Goal: Transaction & Acquisition: Book appointment/travel/reservation

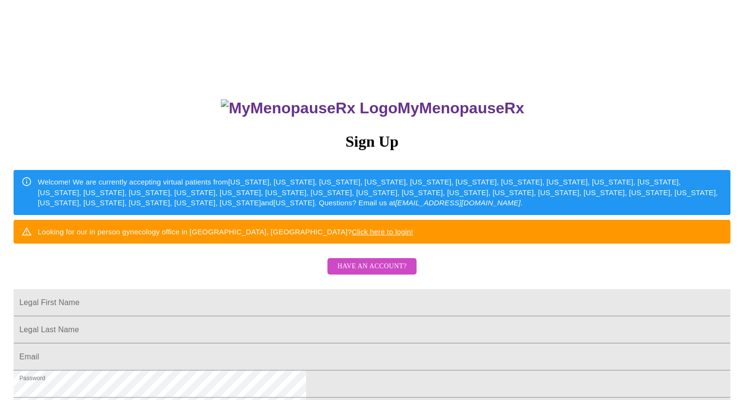
click at [348, 273] on span "Have an account?" at bounding box center [371, 267] width 69 height 12
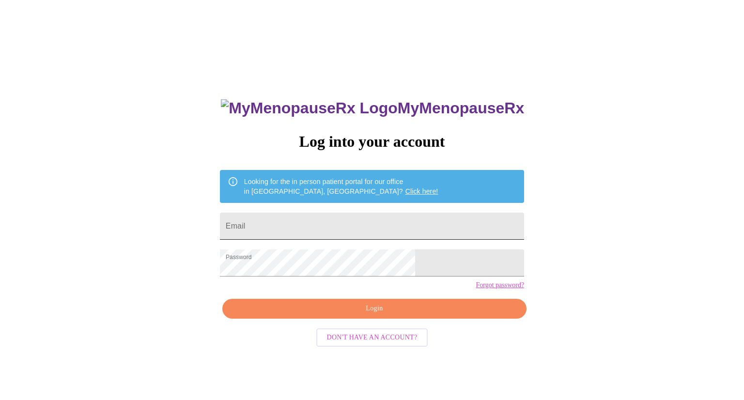
click at [364, 225] on input "Email" at bounding box center [372, 226] width 304 height 27
type input "[EMAIL_ADDRESS][DOMAIN_NAME]"
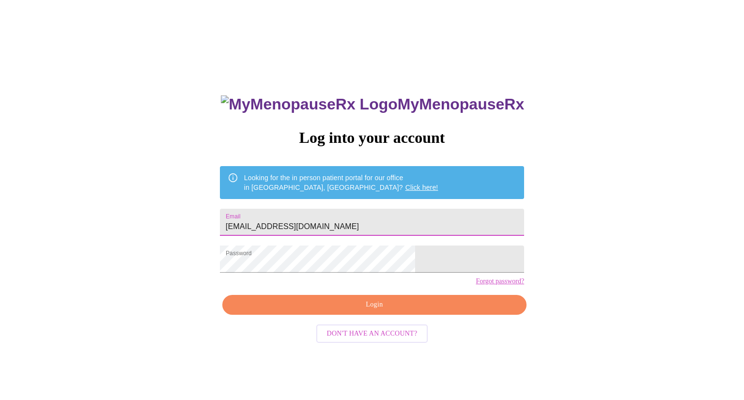
click at [368, 311] on span "Login" at bounding box center [374, 305] width 282 height 12
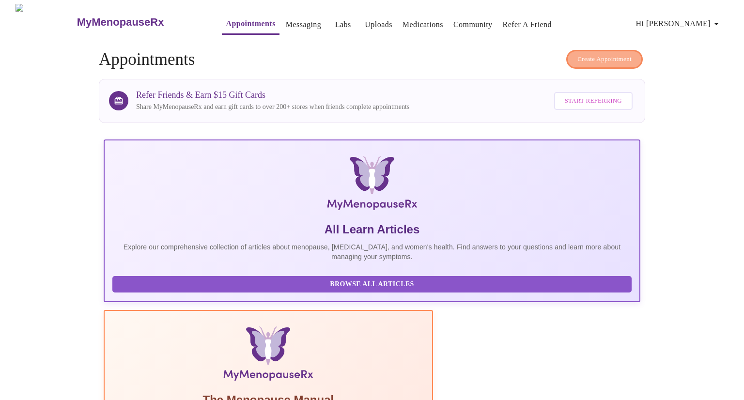
click at [597, 54] on span "Create Appointment" at bounding box center [604, 59] width 54 height 11
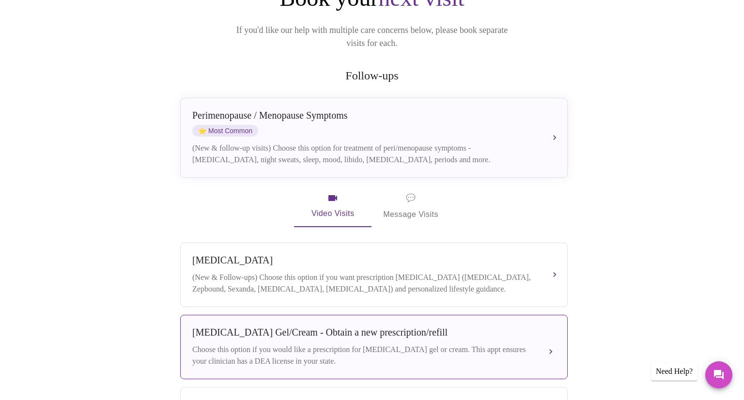
scroll to position [121, 0]
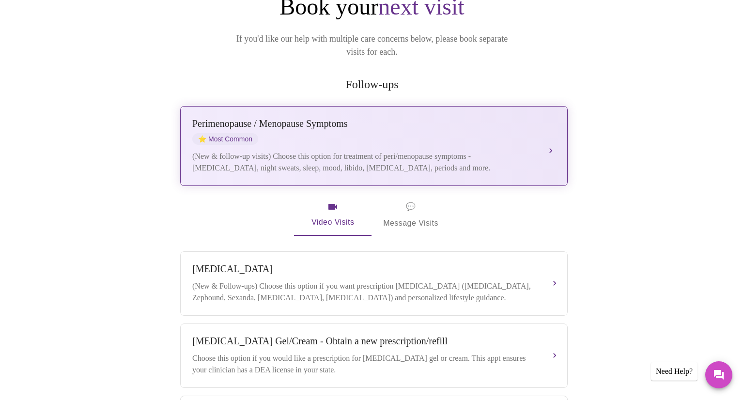
click at [381, 151] on div "(New & follow-up visits) Choose this option for treatment of peri/menopause sym…" at bounding box center [364, 162] width 344 height 23
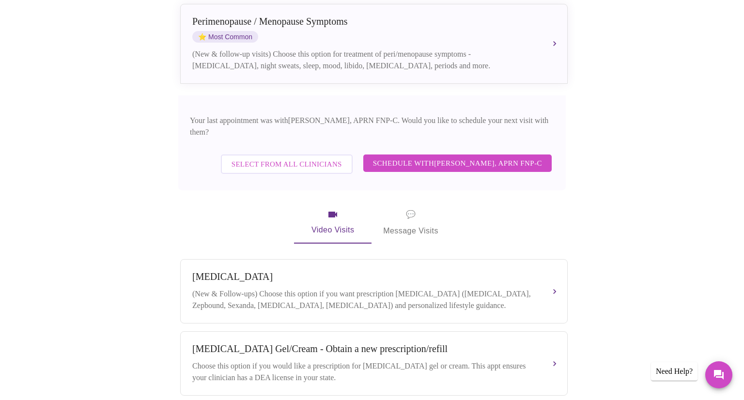
scroll to position [229, 0]
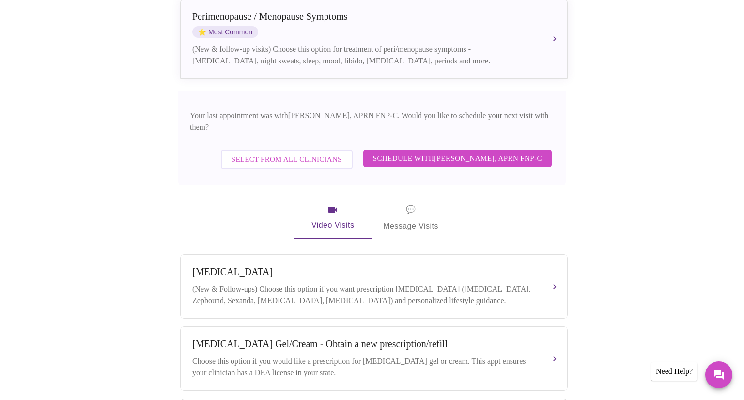
click at [434, 152] on span "Schedule with [PERSON_NAME], APRN FNP-C" at bounding box center [457, 158] width 169 height 13
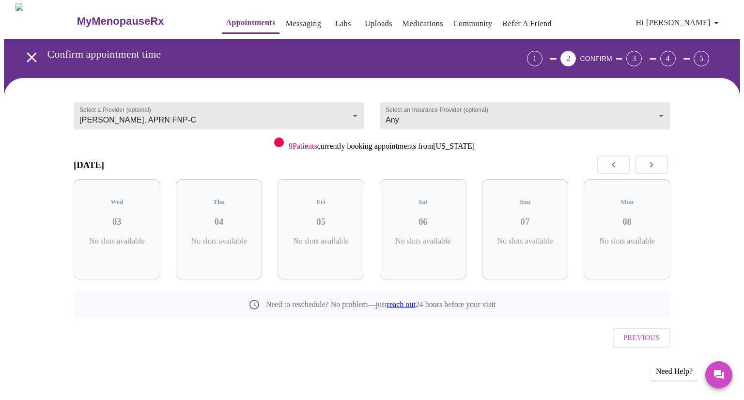
scroll to position [0, 0]
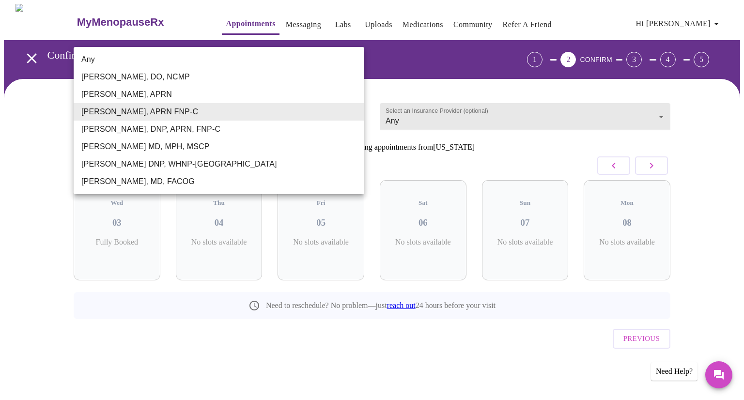
click at [103, 109] on body "MyMenopauseRx Appointments Messaging Labs Uploads Medications Community Refer a…" at bounding box center [372, 200] width 736 height 393
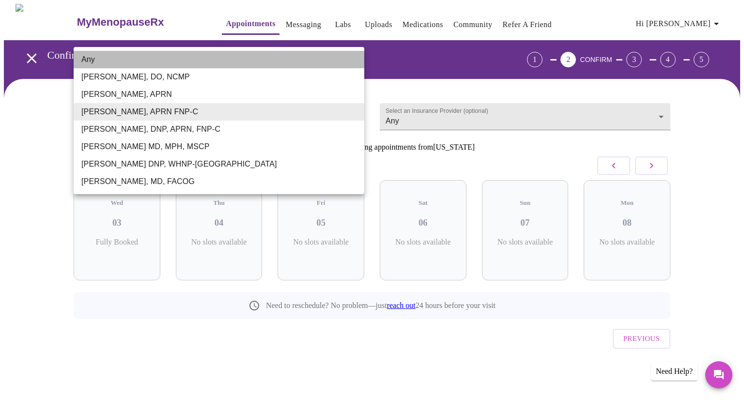
click at [112, 60] on li "Any" at bounding box center [219, 59] width 291 height 17
type input "Any"
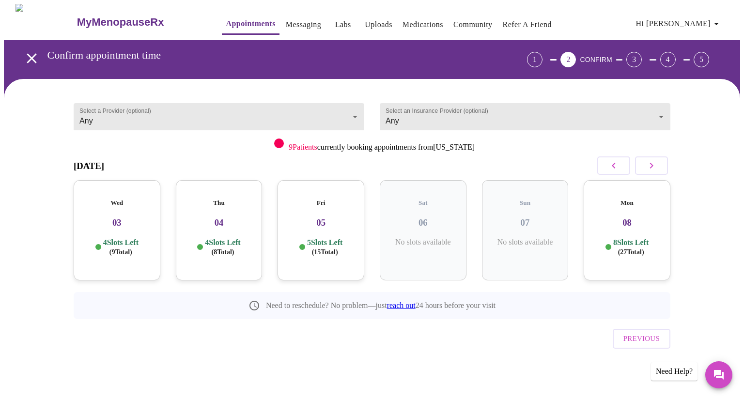
click at [123, 217] on h3 "03" at bounding box center [116, 222] width 71 height 11
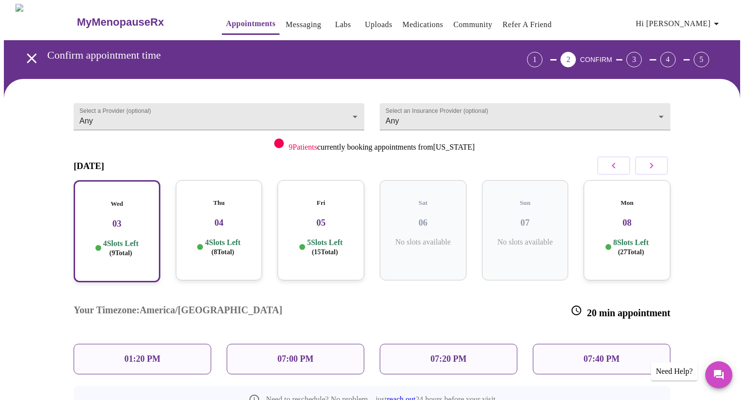
click at [144, 354] on p "01:20 PM" at bounding box center [142, 359] width 36 height 10
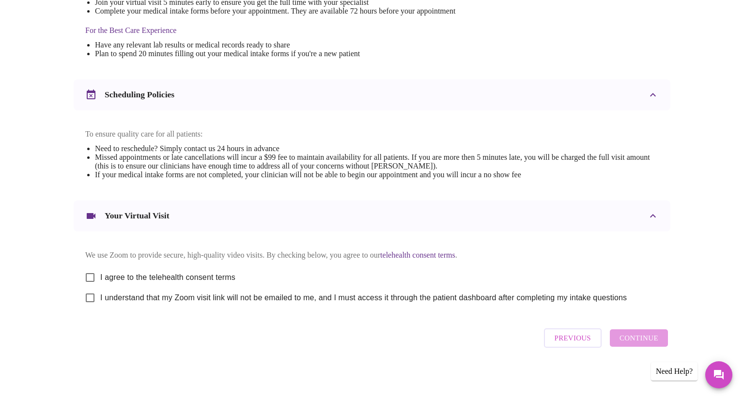
scroll to position [301, 0]
click at [89, 268] on input "I agree to the telehealth consent terms" at bounding box center [90, 277] width 20 height 20
checkbox input "true"
click at [91, 297] on input "I understand that my Zoom visit link will not be emailed to me, and I must acce…" at bounding box center [90, 298] width 20 height 20
checkbox input "true"
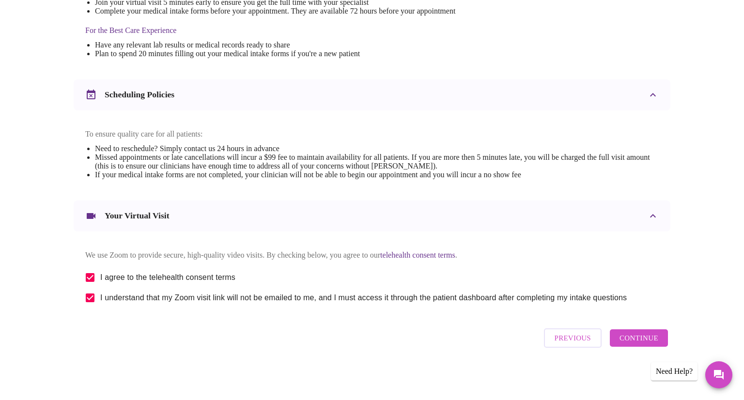
click at [650, 341] on span "Continue" at bounding box center [639, 338] width 39 height 13
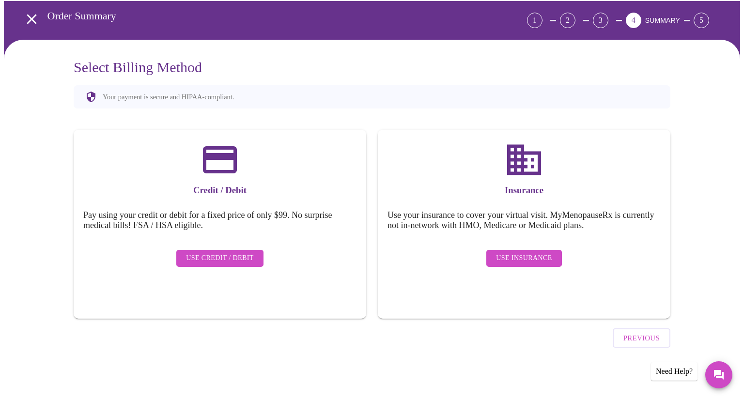
scroll to position [12, 0]
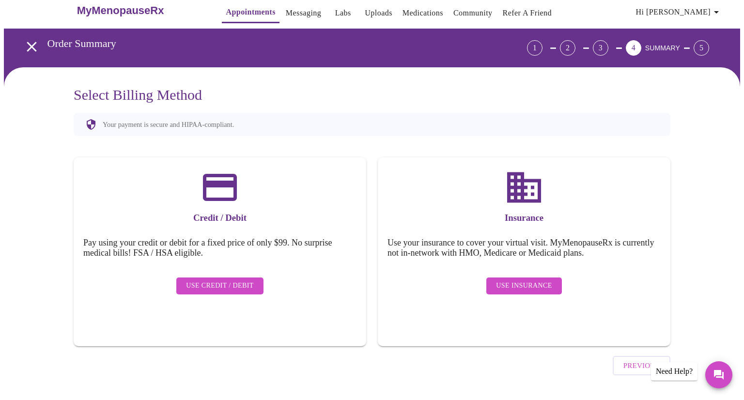
click at [527, 280] on span "Use Insurance" at bounding box center [524, 286] width 56 height 12
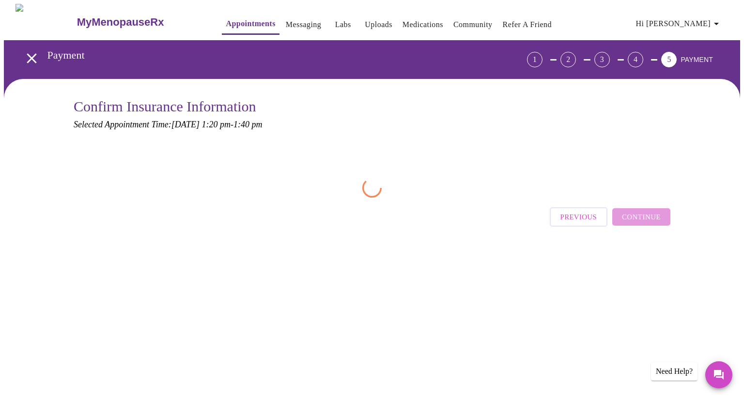
scroll to position [0, 0]
